Goal: Information Seeking & Learning: Understand process/instructions

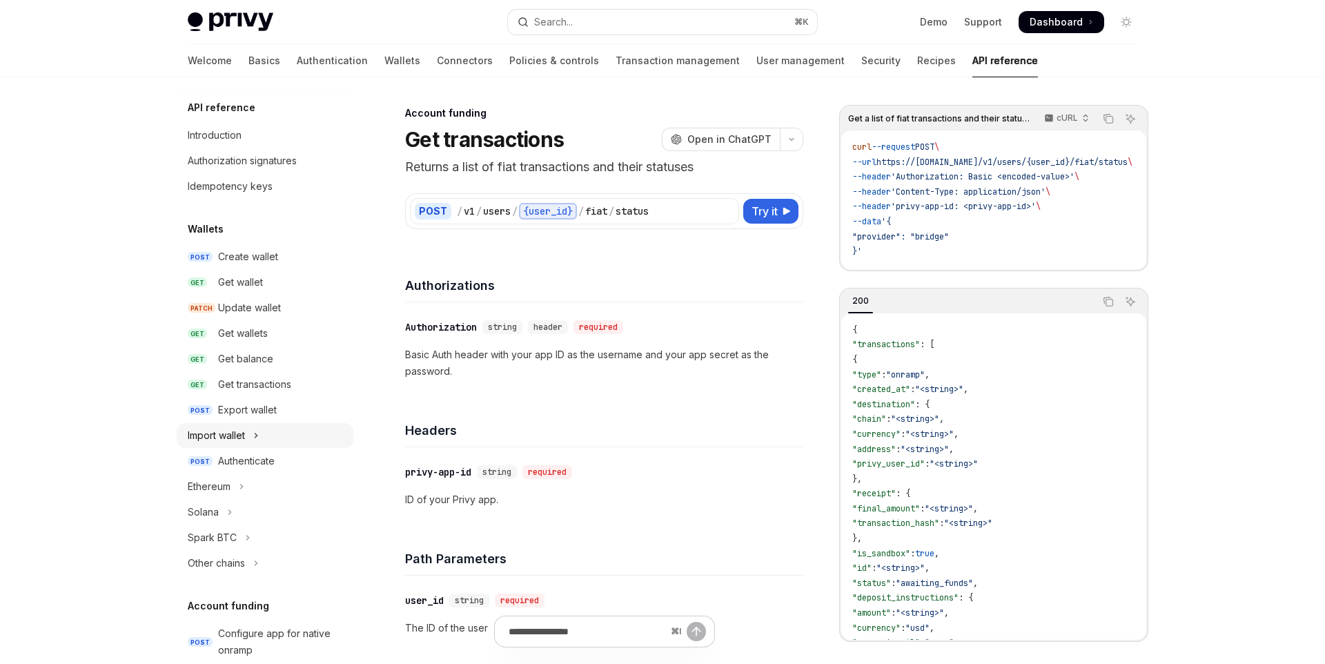
scroll to position [225, 0]
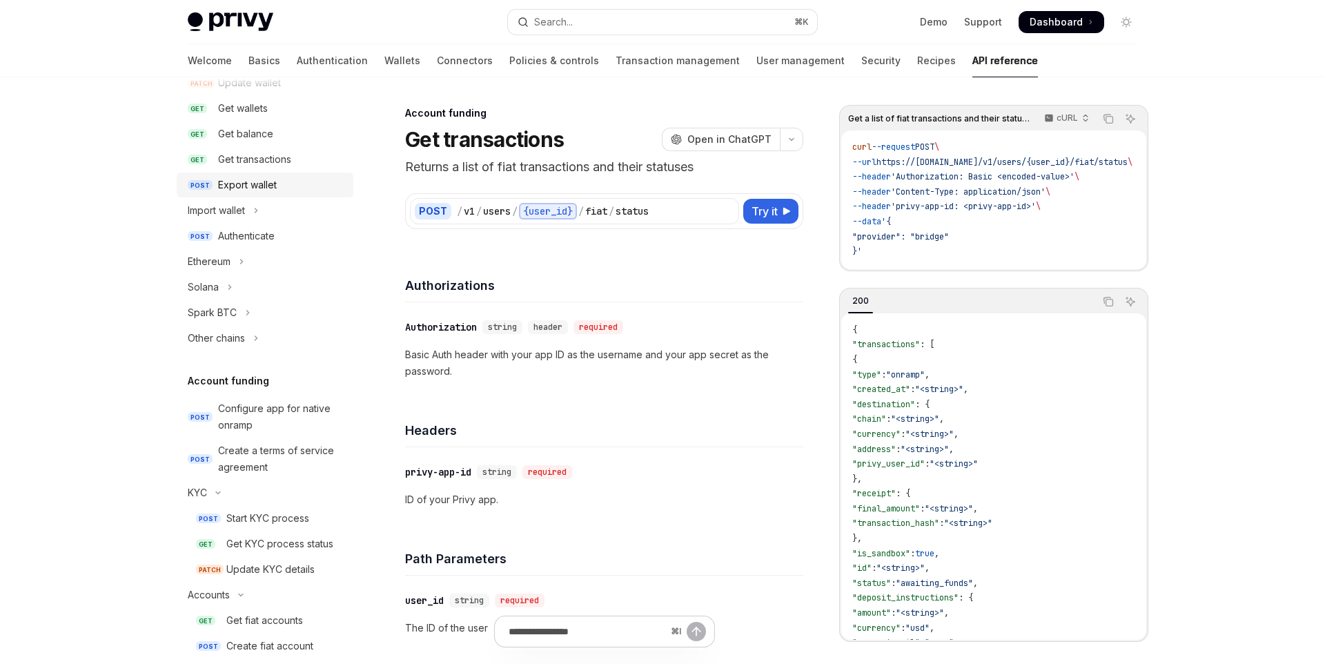
click at [273, 193] on link "POST Export wallet" at bounding box center [265, 185] width 177 height 25
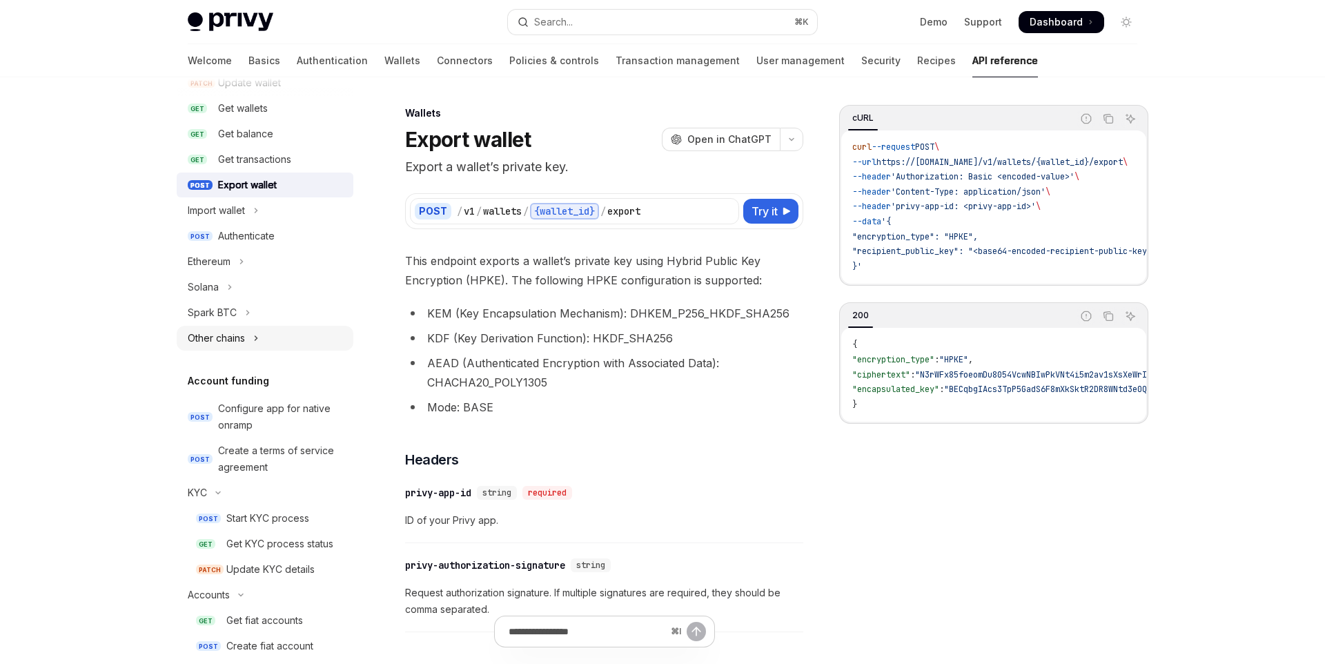
click at [238, 343] on div "Other chains" at bounding box center [216, 338] width 57 height 17
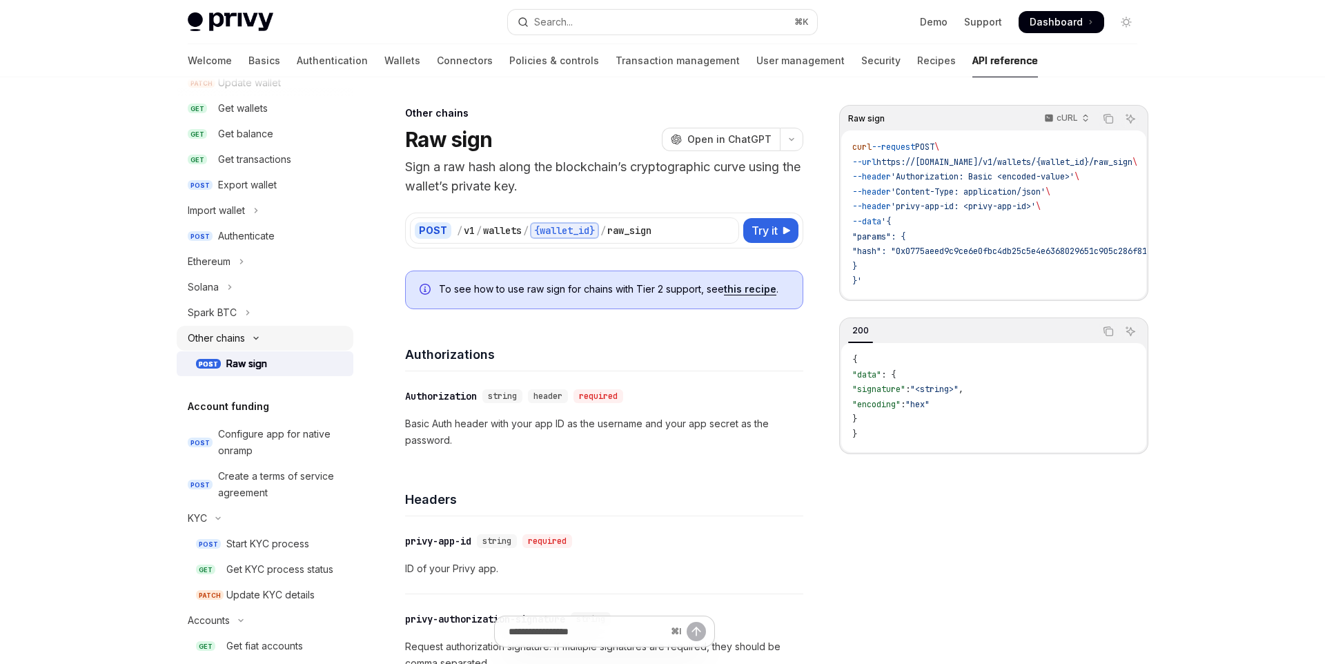
click at [268, 342] on button "Other chains" at bounding box center [265, 338] width 177 height 25
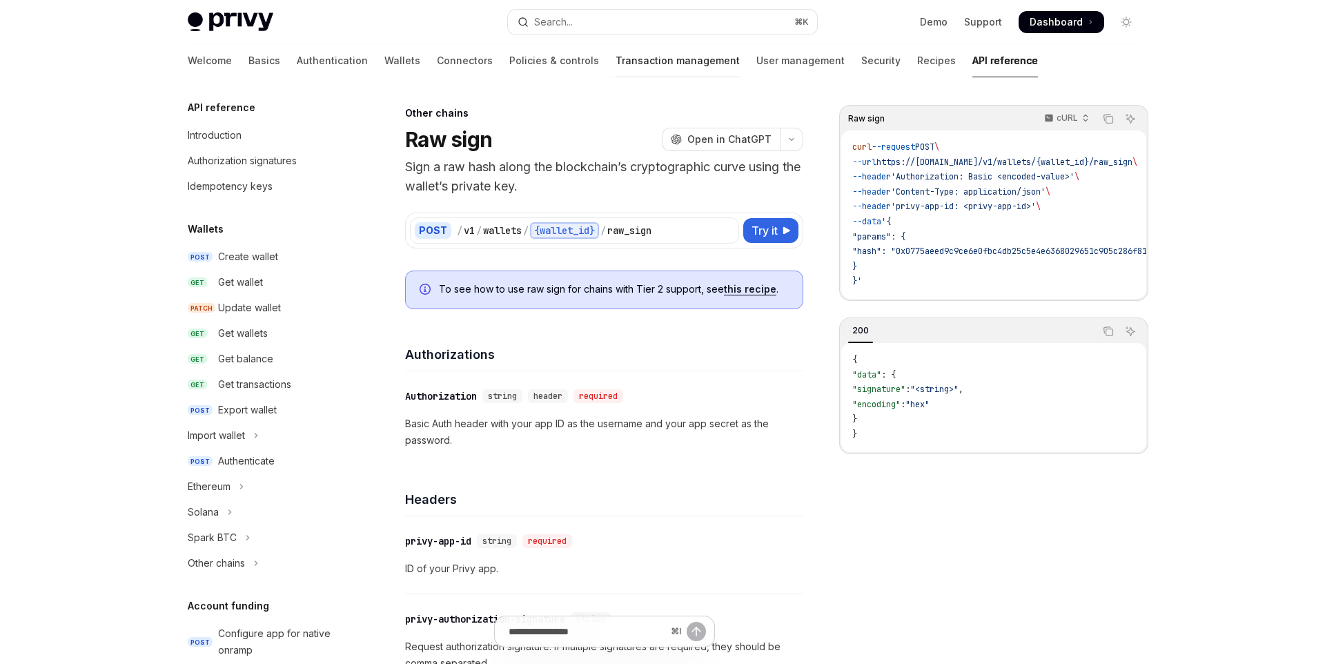
click at [616, 59] on link "Transaction management" at bounding box center [678, 60] width 124 height 33
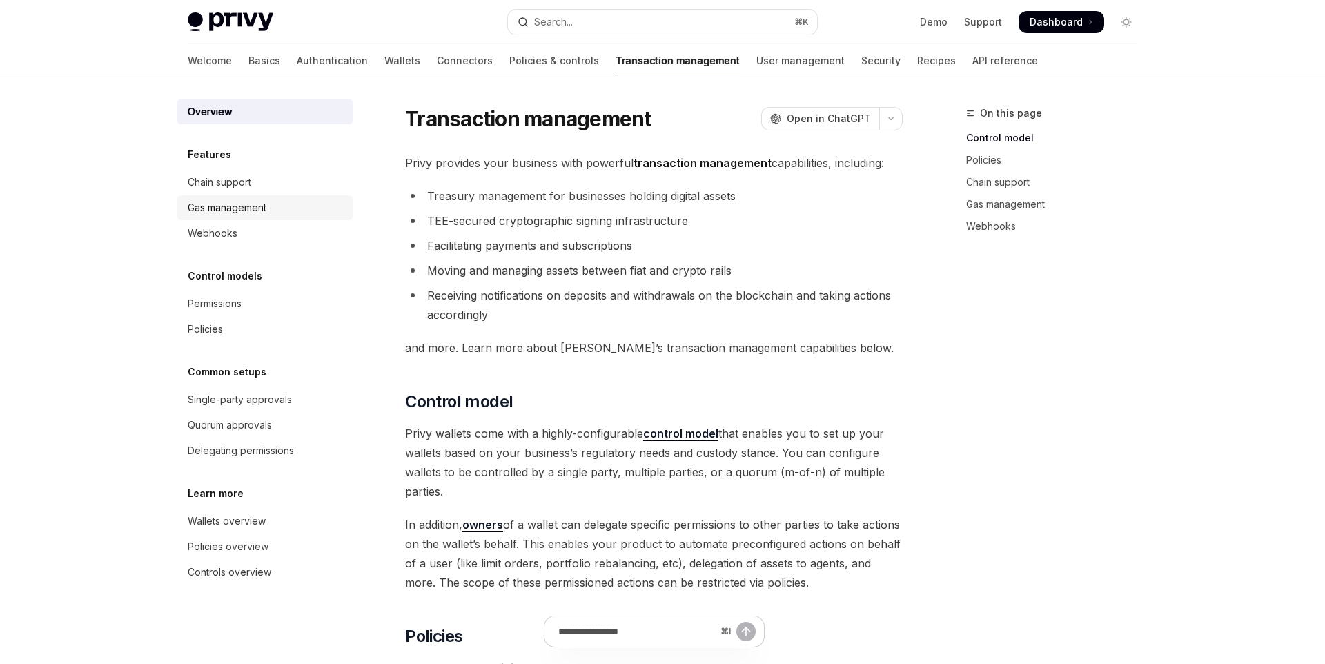
click at [238, 211] on div "Gas management" at bounding box center [227, 207] width 79 height 17
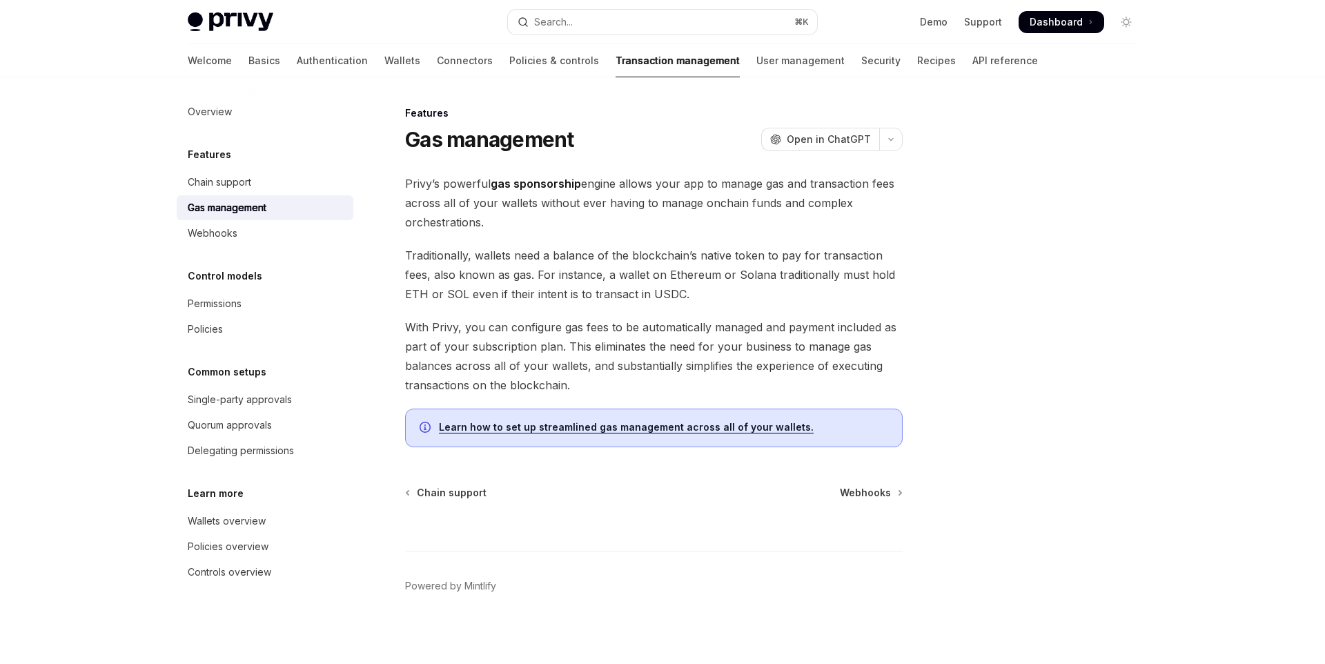
click at [714, 422] on link "Learn how to set up streamlined gas management across all of your wallets." at bounding box center [626, 427] width 375 height 12
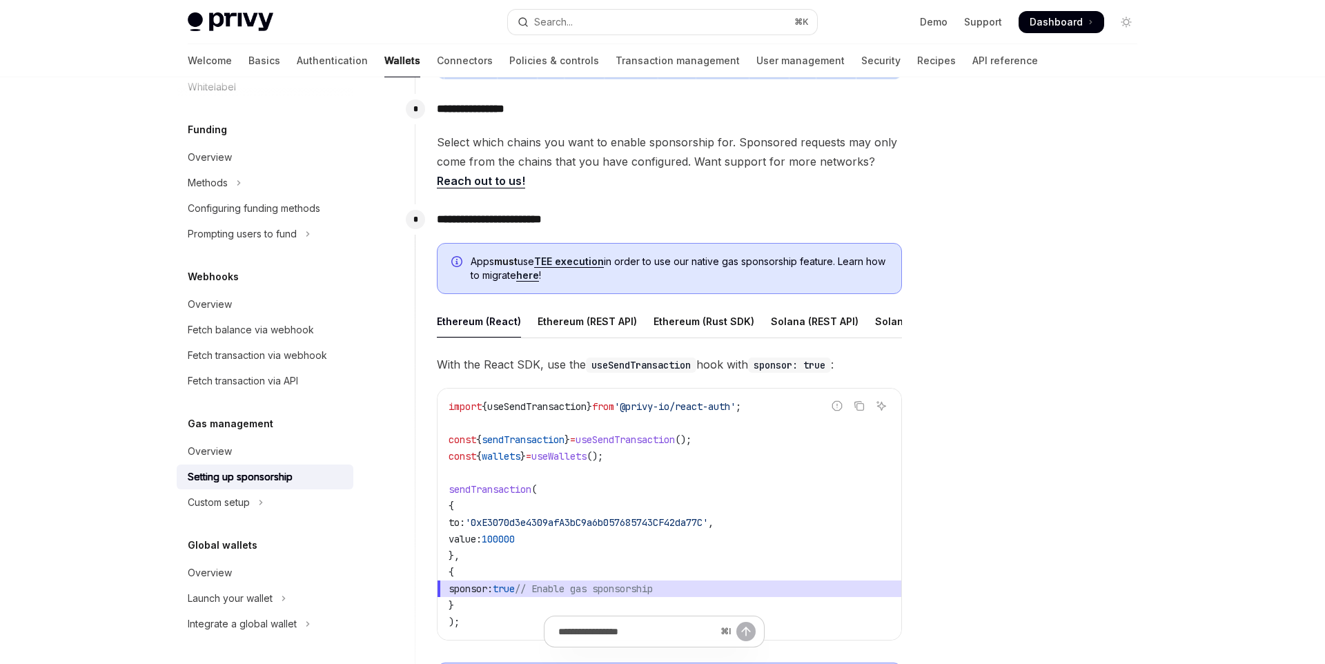
scroll to position [729, 0]
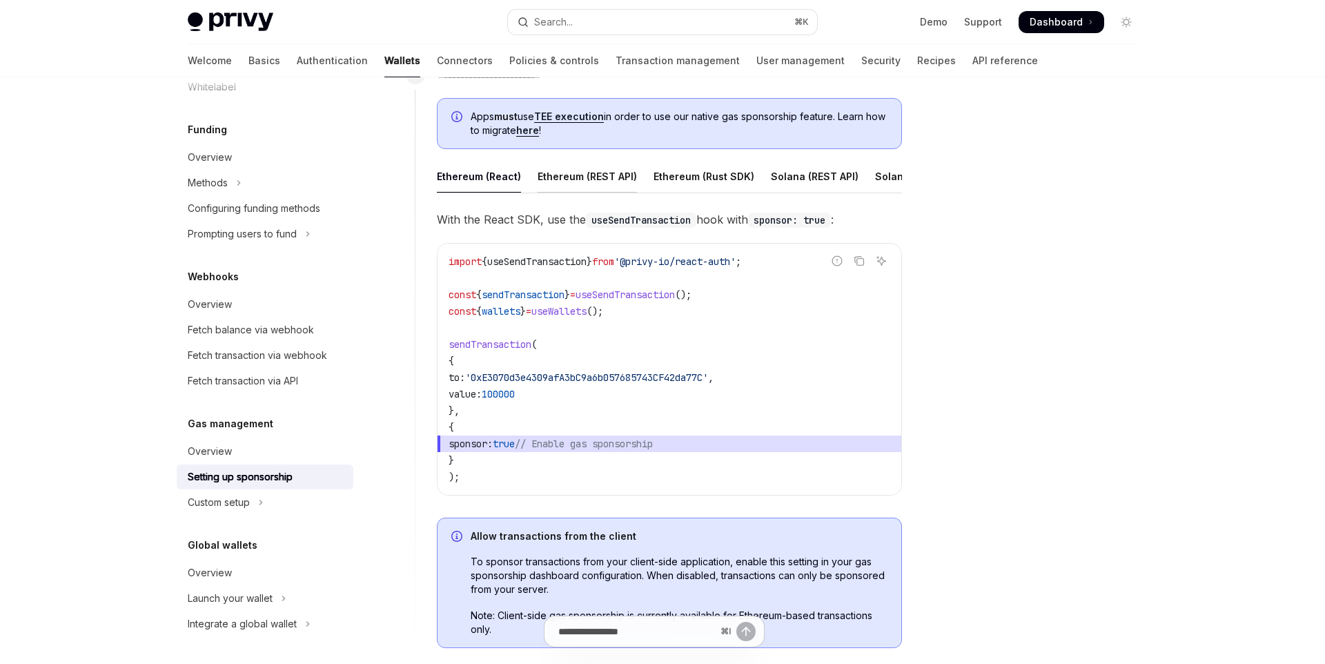
click at [621, 177] on div "Ethereum (REST API)" at bounding box center [587, 176] width 99 height 32
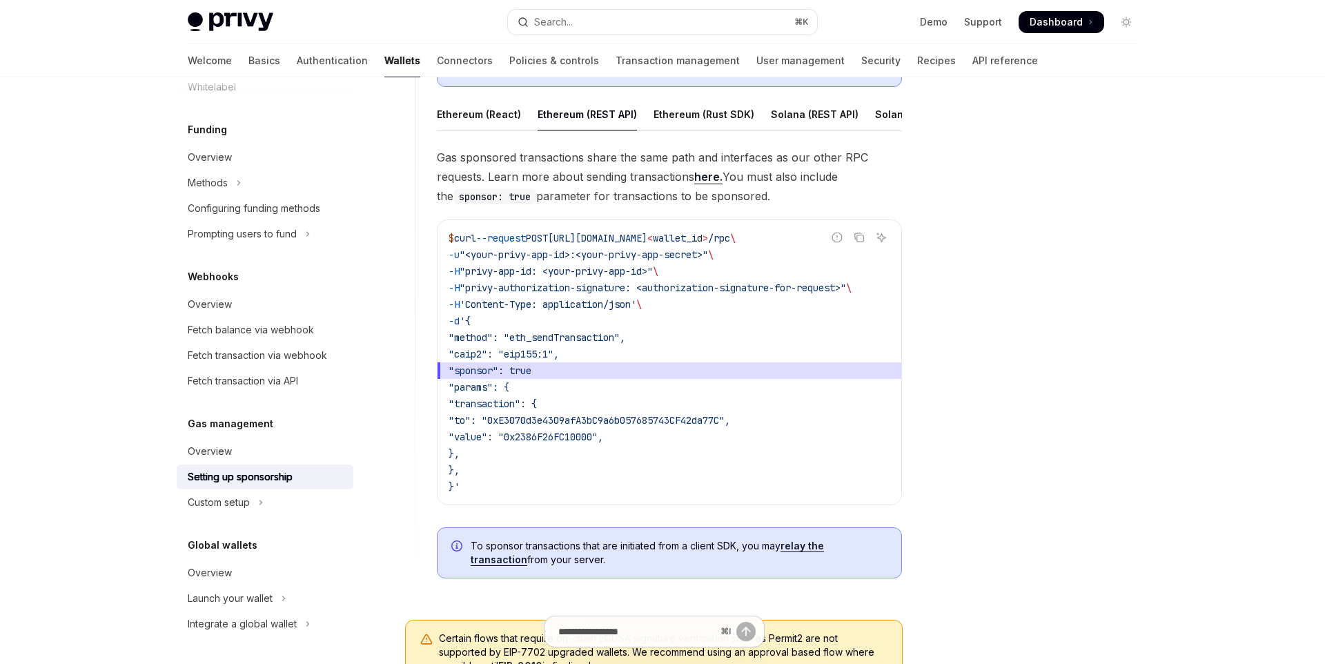
click at [1027, 433] on div at bounding box center [1044, 384] width 210 height 559
click at [1022, 426] on div at bounding box center [1044, 384] width 210 height 559
click at [1031, 448] on div at bounding box center [1044, 384] width 210 height 559
click at [508, 117] on div "Ethereum (React)" at bounding box center [479, 114] width 84 height 32
type textarea "*"
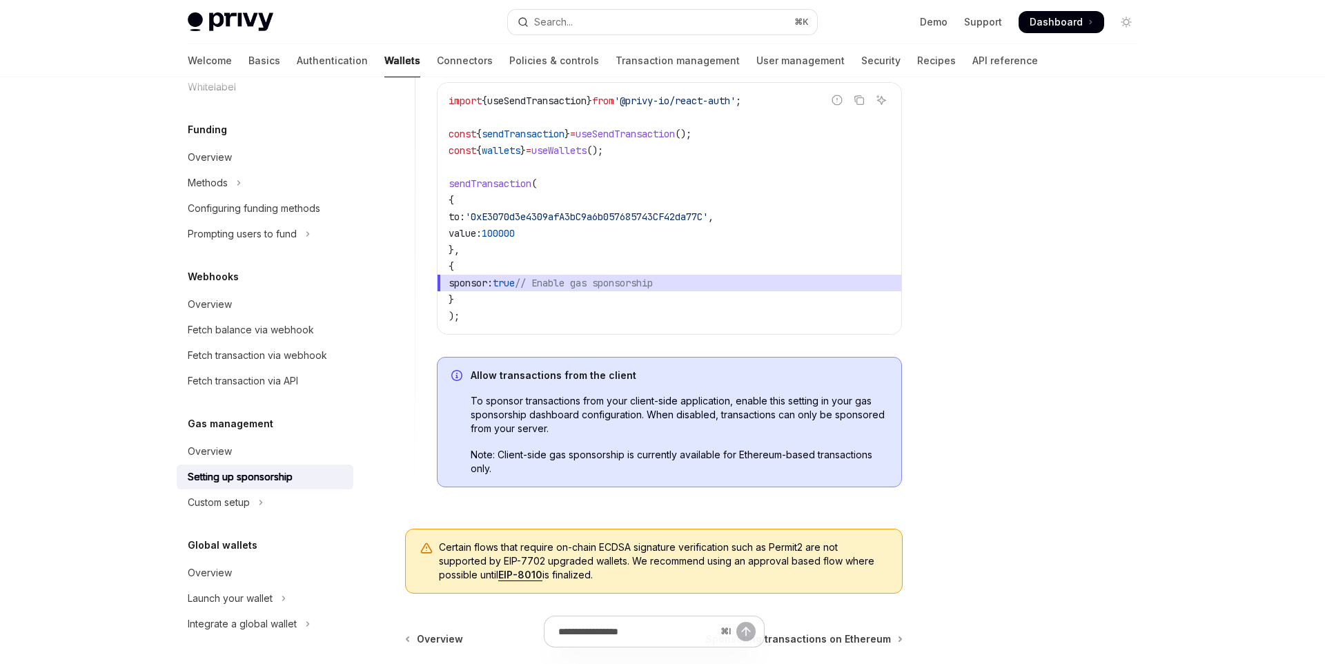
scroll to position [899, 0]
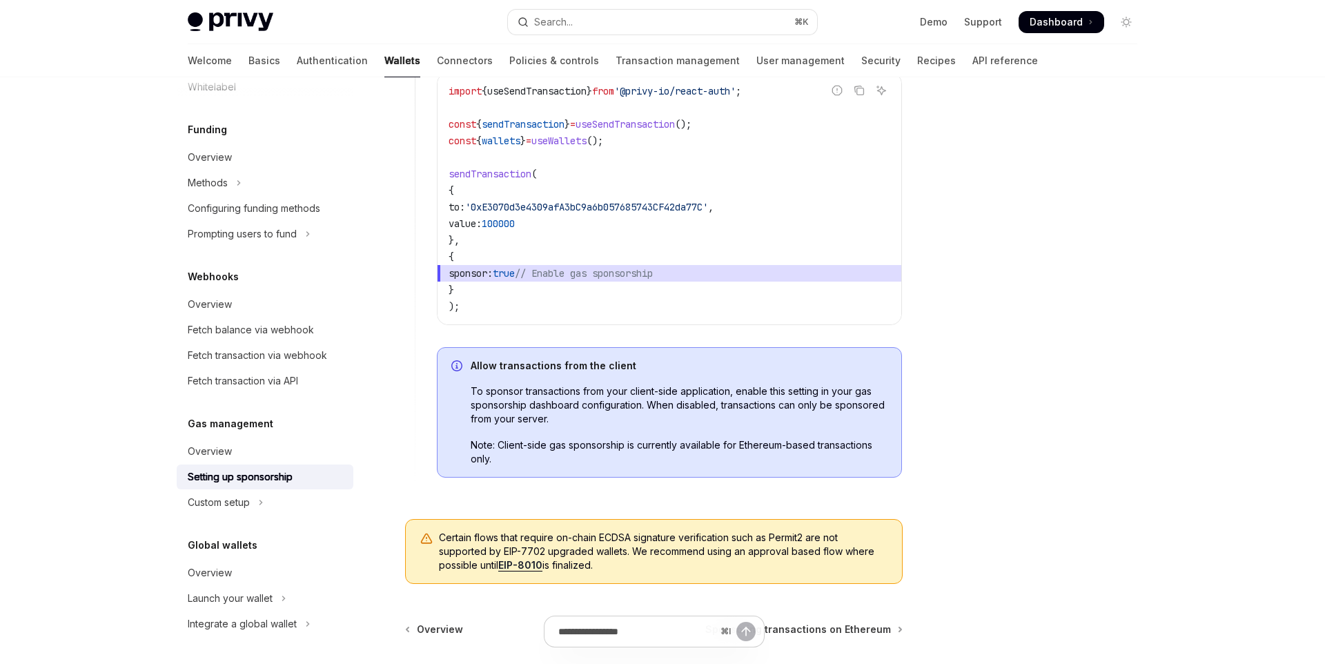
click at [695, 493] on div "**********" at bounding box center [659, 196] width 488 height 614
click at [808, 459] on span "Note: Client-side gas sponsorship is currently available for Ethereum-based tra…" at bounding box center [679, 452] width 417 height 28
click at [728, 434] on div "Allow transactions from the client To sponsor transactions from your client-sid…" at bounding box center [679, 412] width 417 height 107
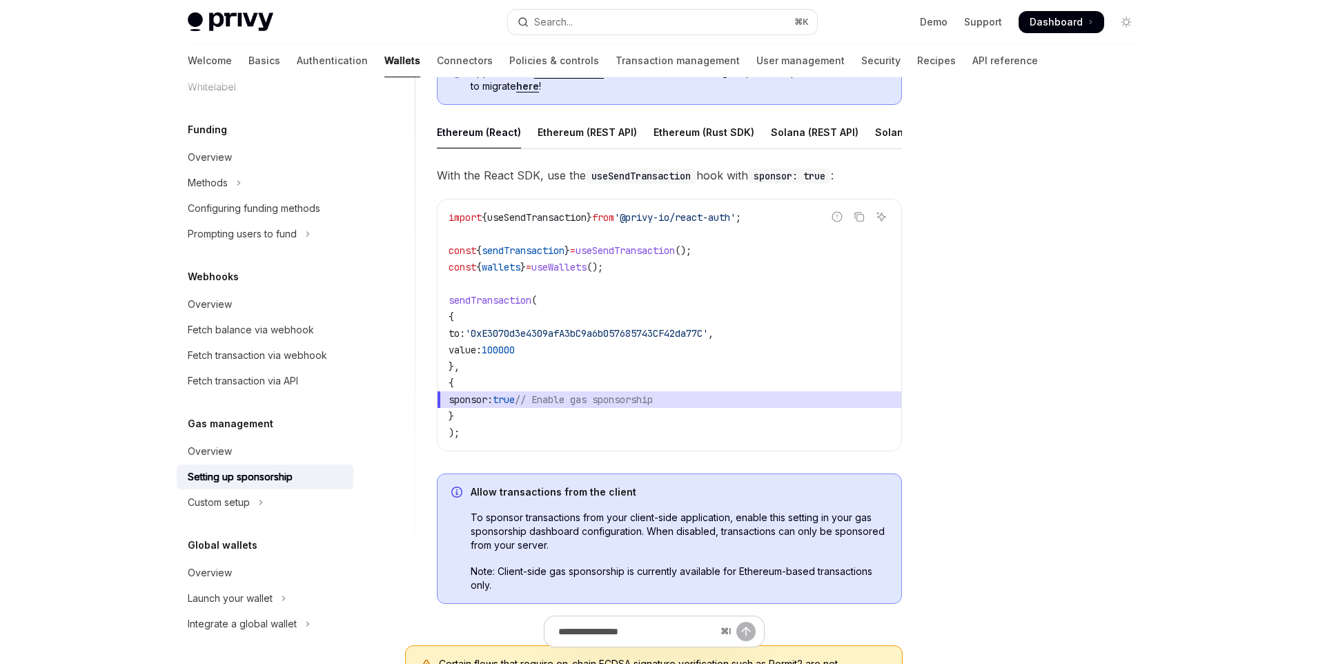
scroll to position [763, 0]
